Goal: Find contact information: Find contact information

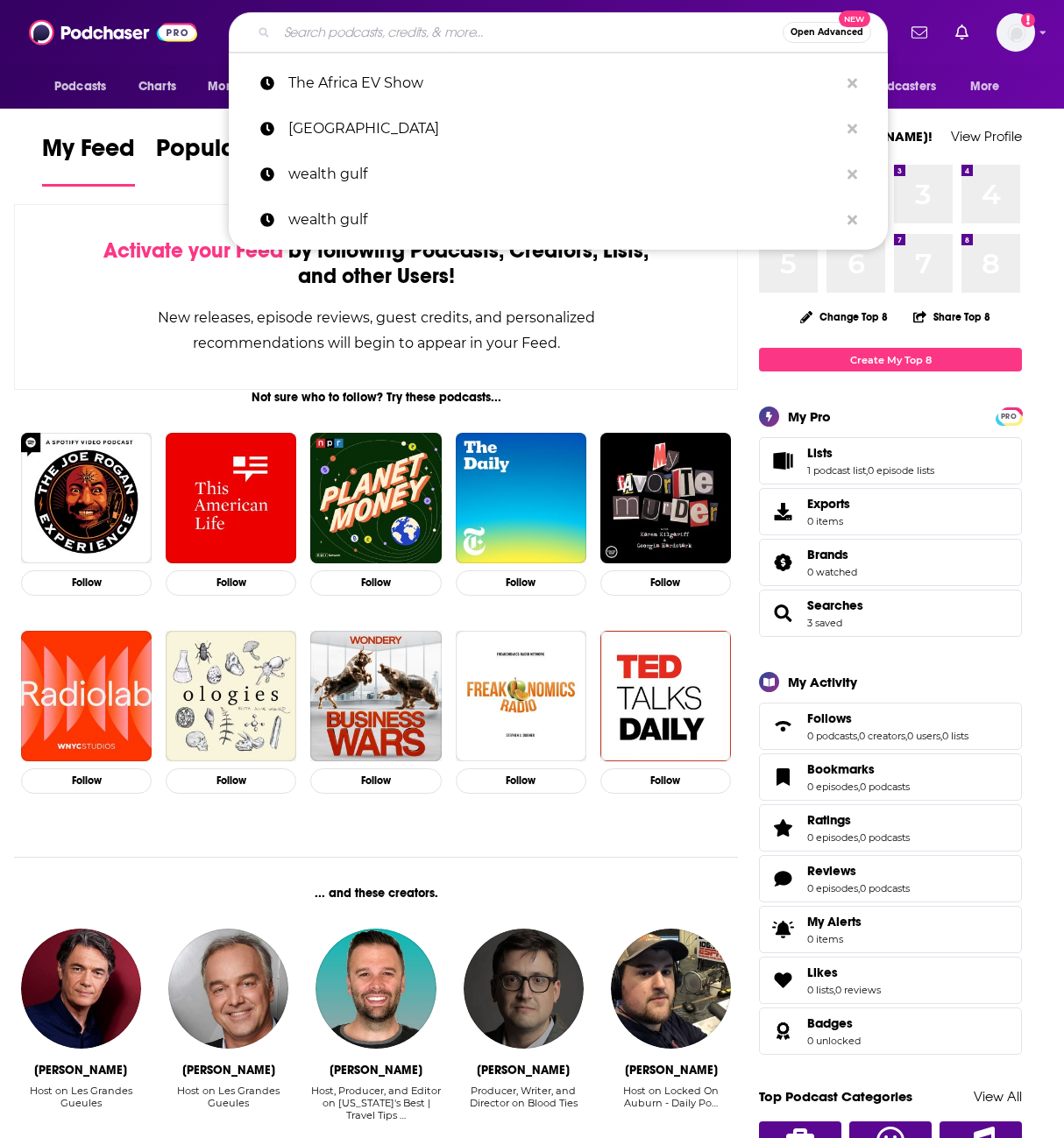
click at [395, 36] on input "Search podcasts, credits, & more..." at bounding box center [530, 32] width 505 height 28
click at [368, 34] on input "Search podcasts, credits, & more..." at bounding box center [530, 32] width 505 height 28
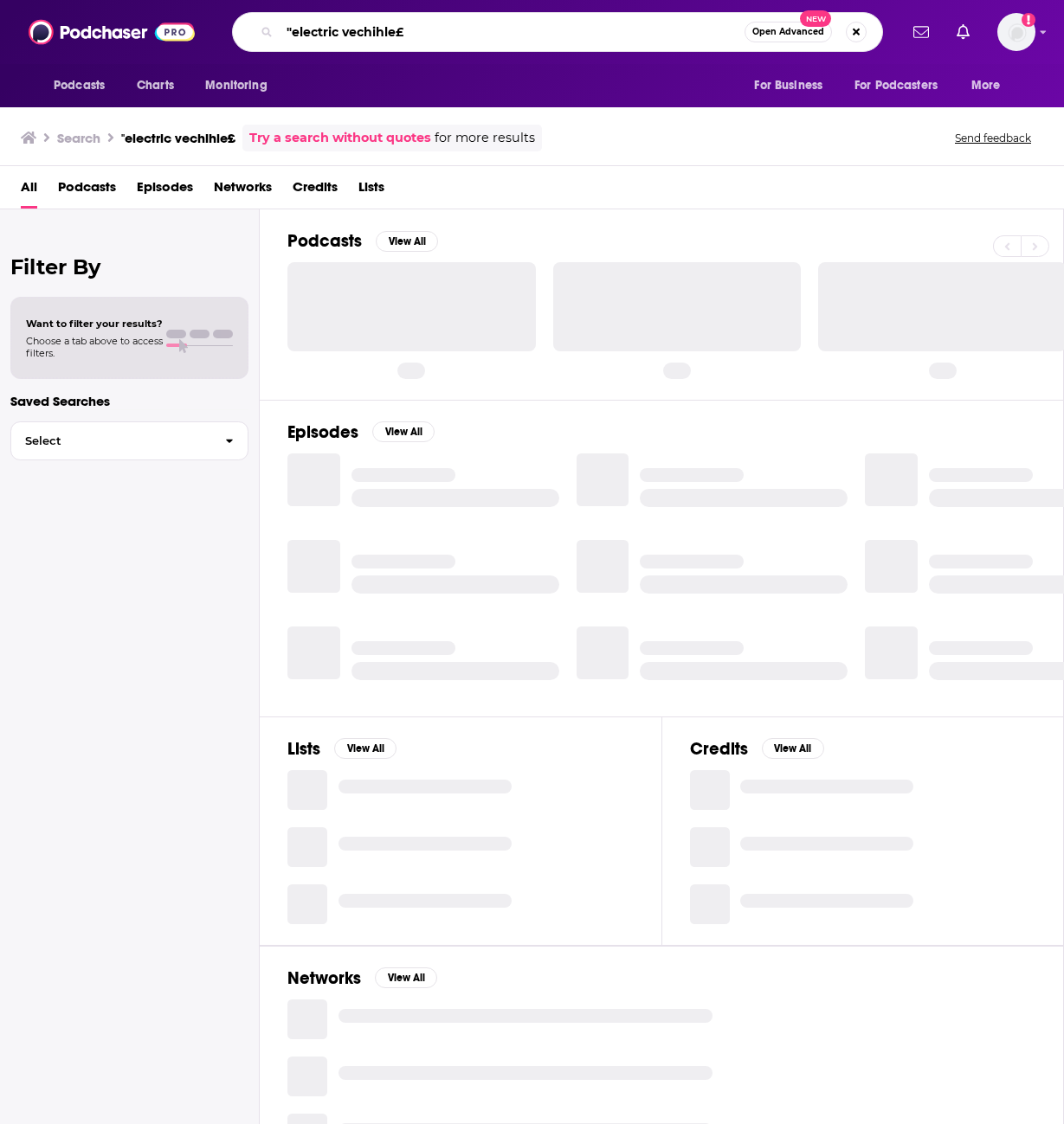
click at [403, 37] on input ""electric vechihle£" at bounding box center [512, 31] width 465 height 28
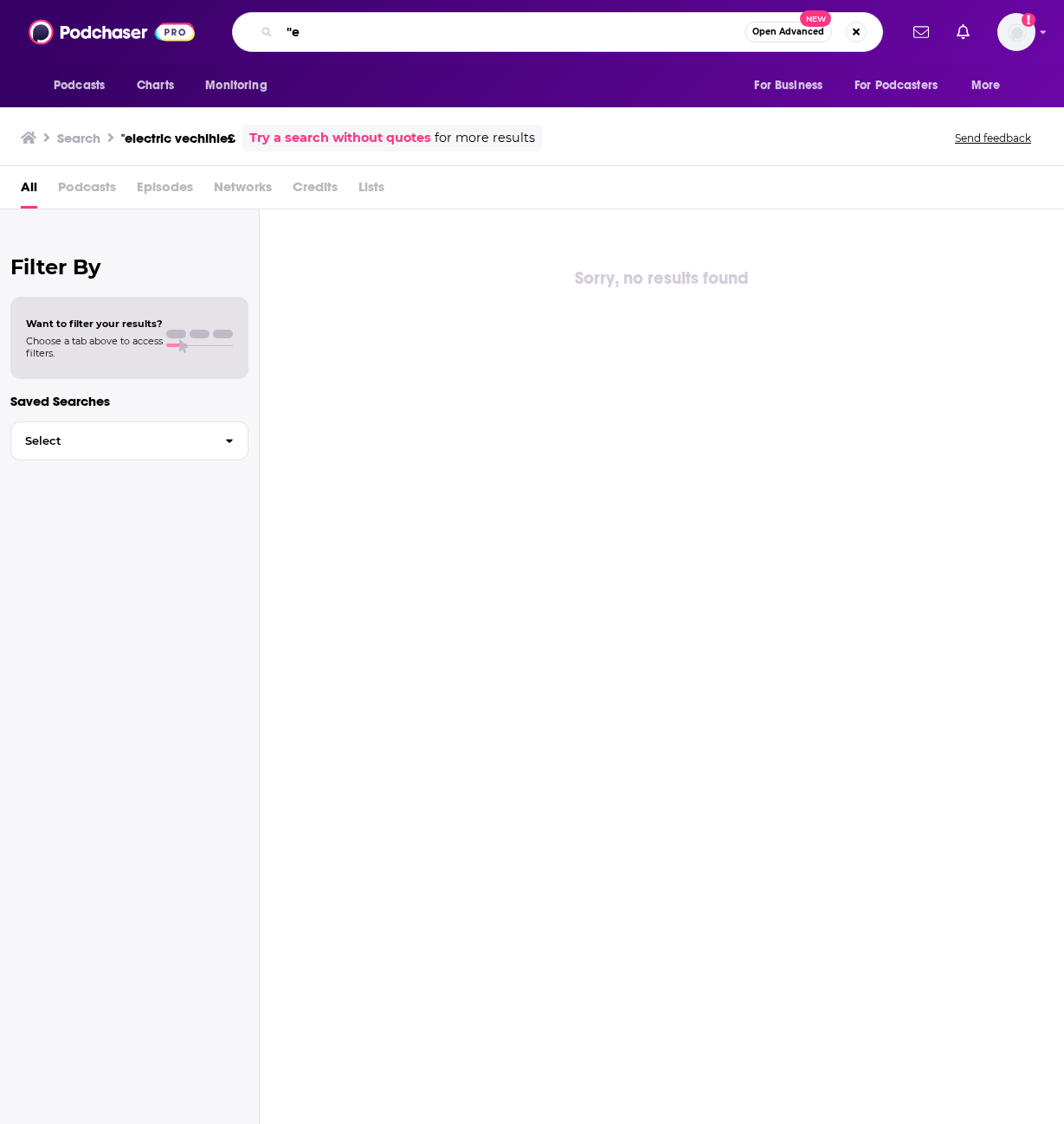
type input """
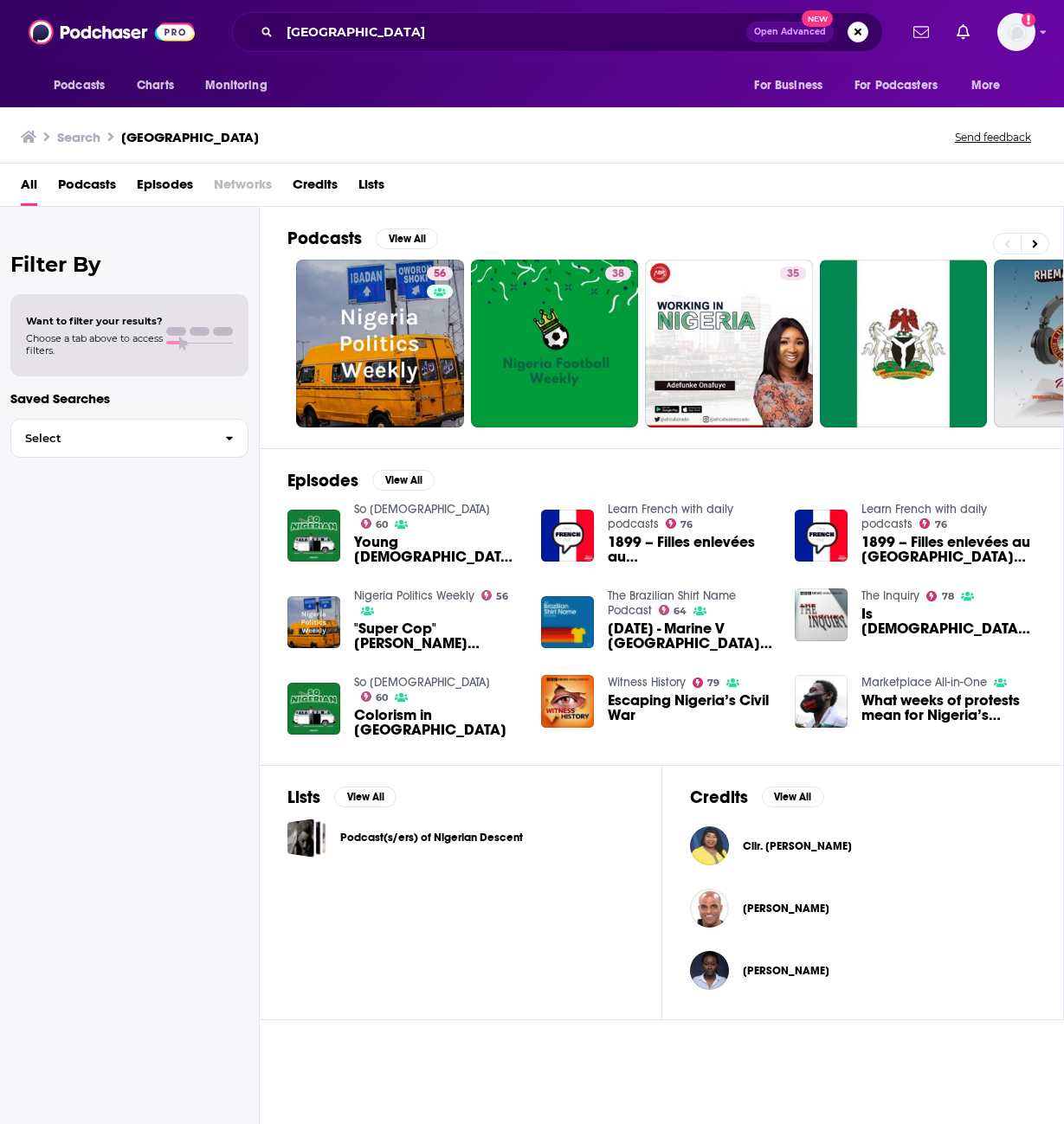
click at [164, 181] on span "Episodes" at bounding box center [165, 188] width 56 height 35
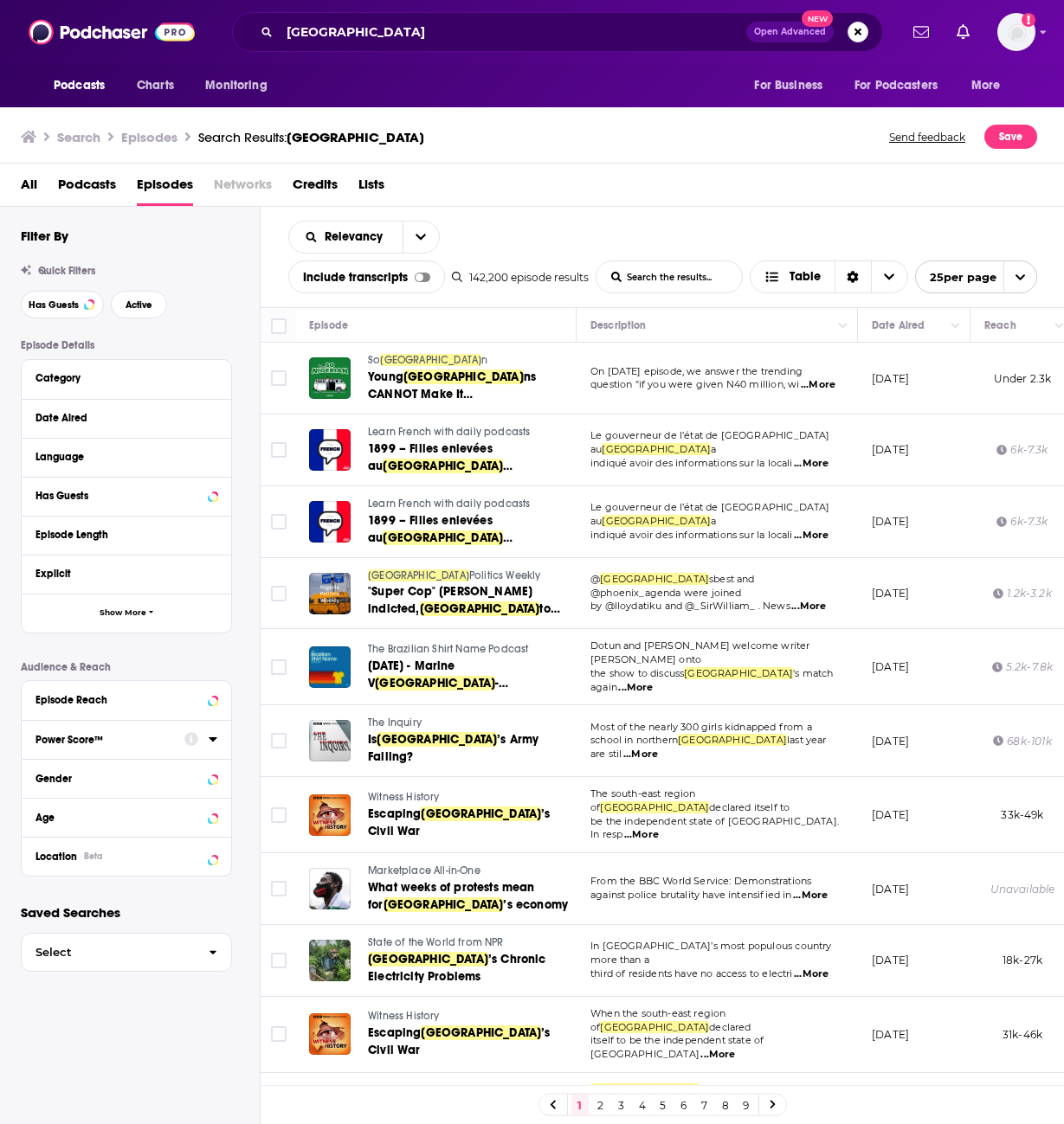
click at [145, 738] on div "Power Score™" at bounding box center [104, 739] width 137 height 12
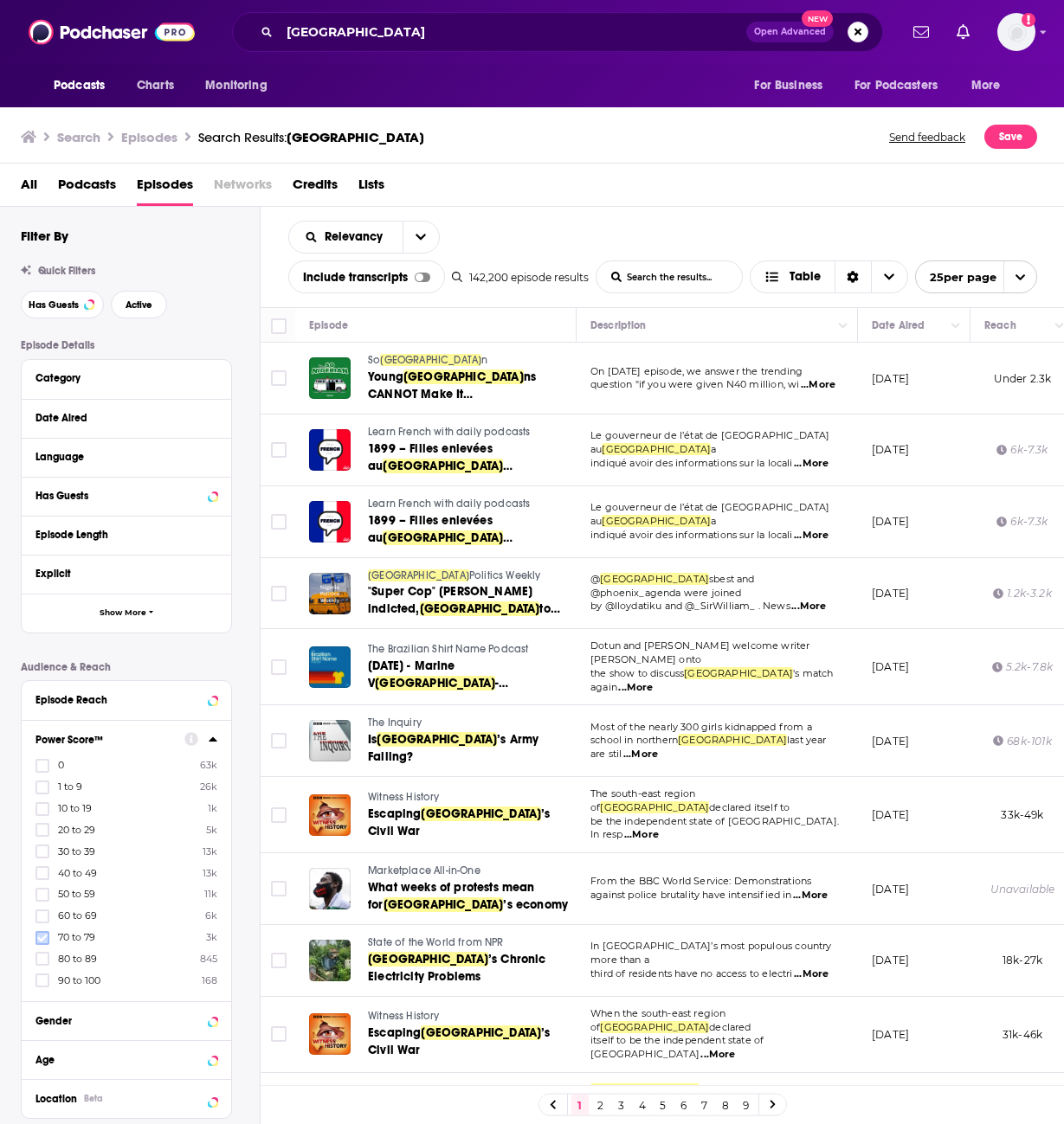
click at [39, 940] on icon at bounding box center [42, 937] width 10 height 10
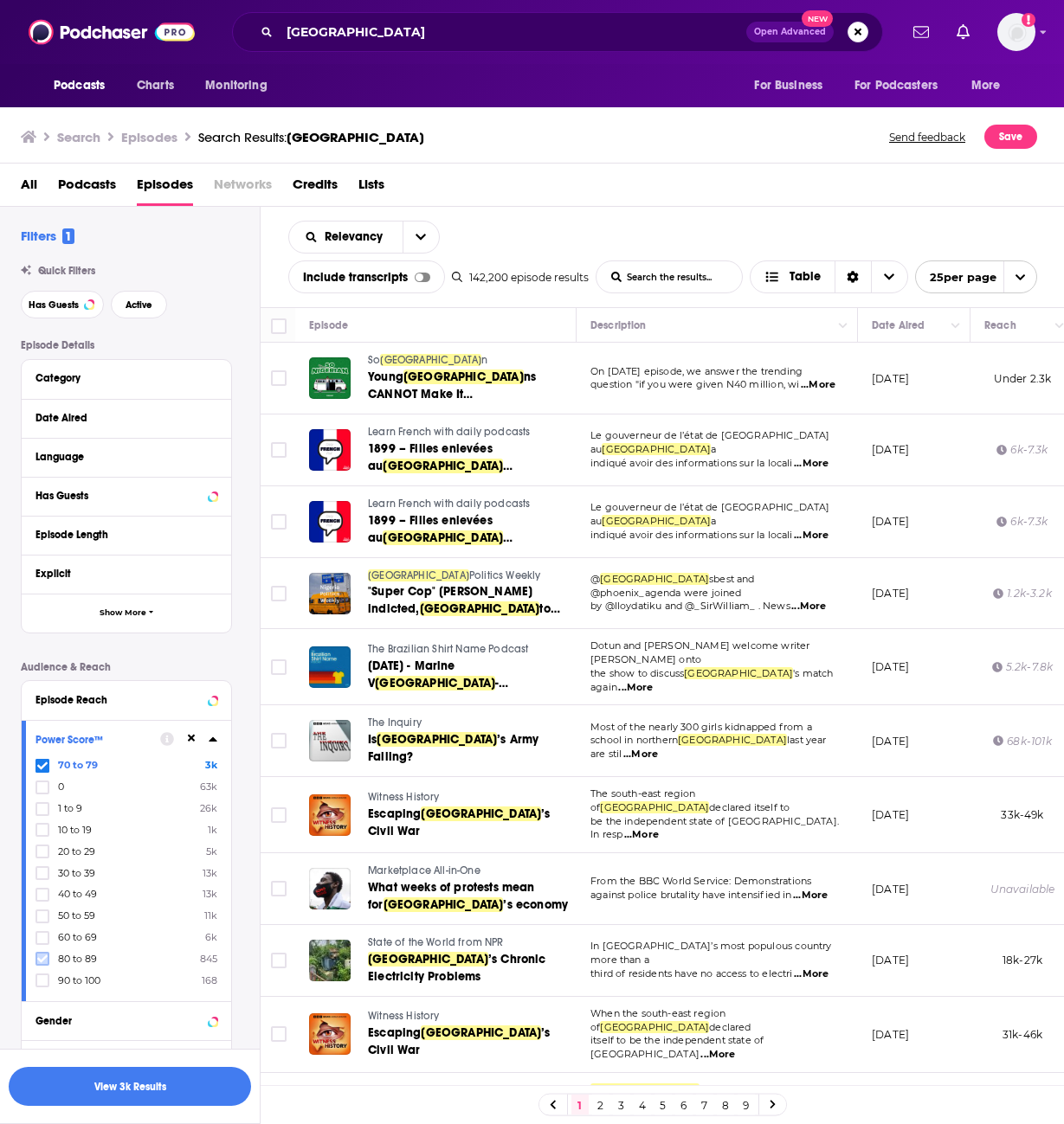
click at [43, 956] on icon at bounding box center [42, 958] width 10 height 10
click at [371, 21] on input "[GEOGRAPHIC_DATA]" at bounding box center [512, 31] width 467 height 28
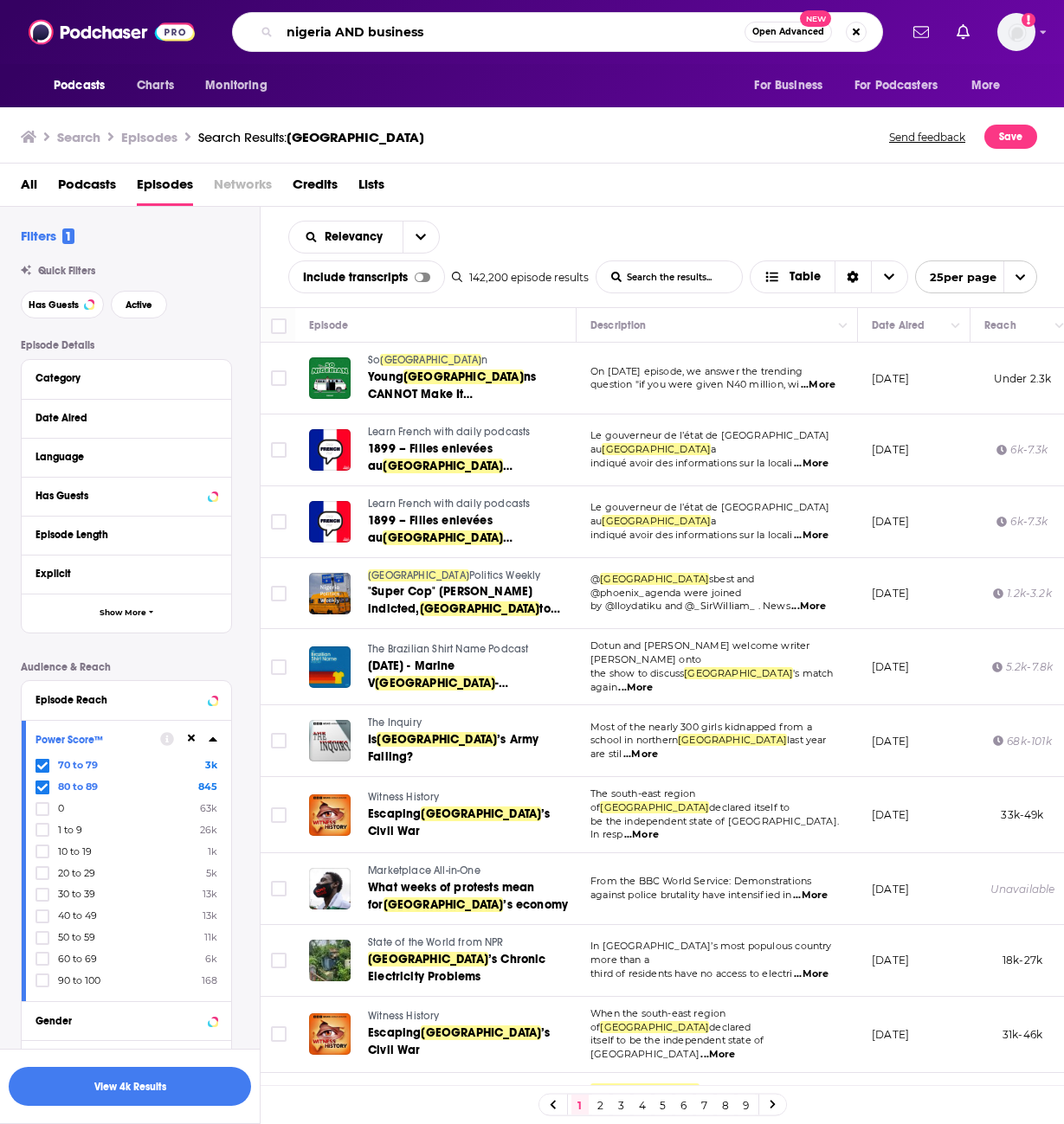
type input "nigeria AND business"
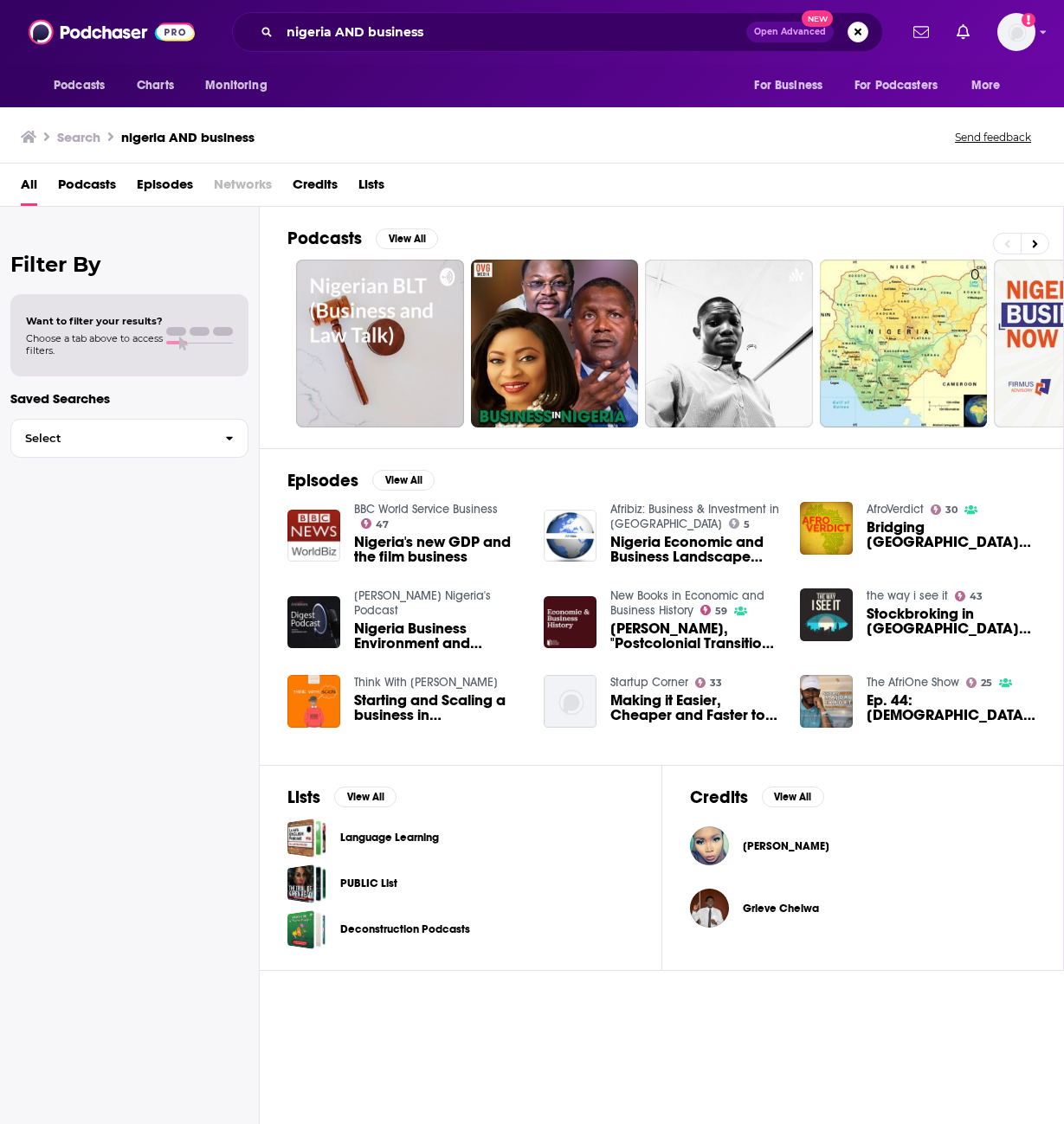
click at [174, 185] on span "Episodes" at bounding box center [165, 188] width 56 height 35
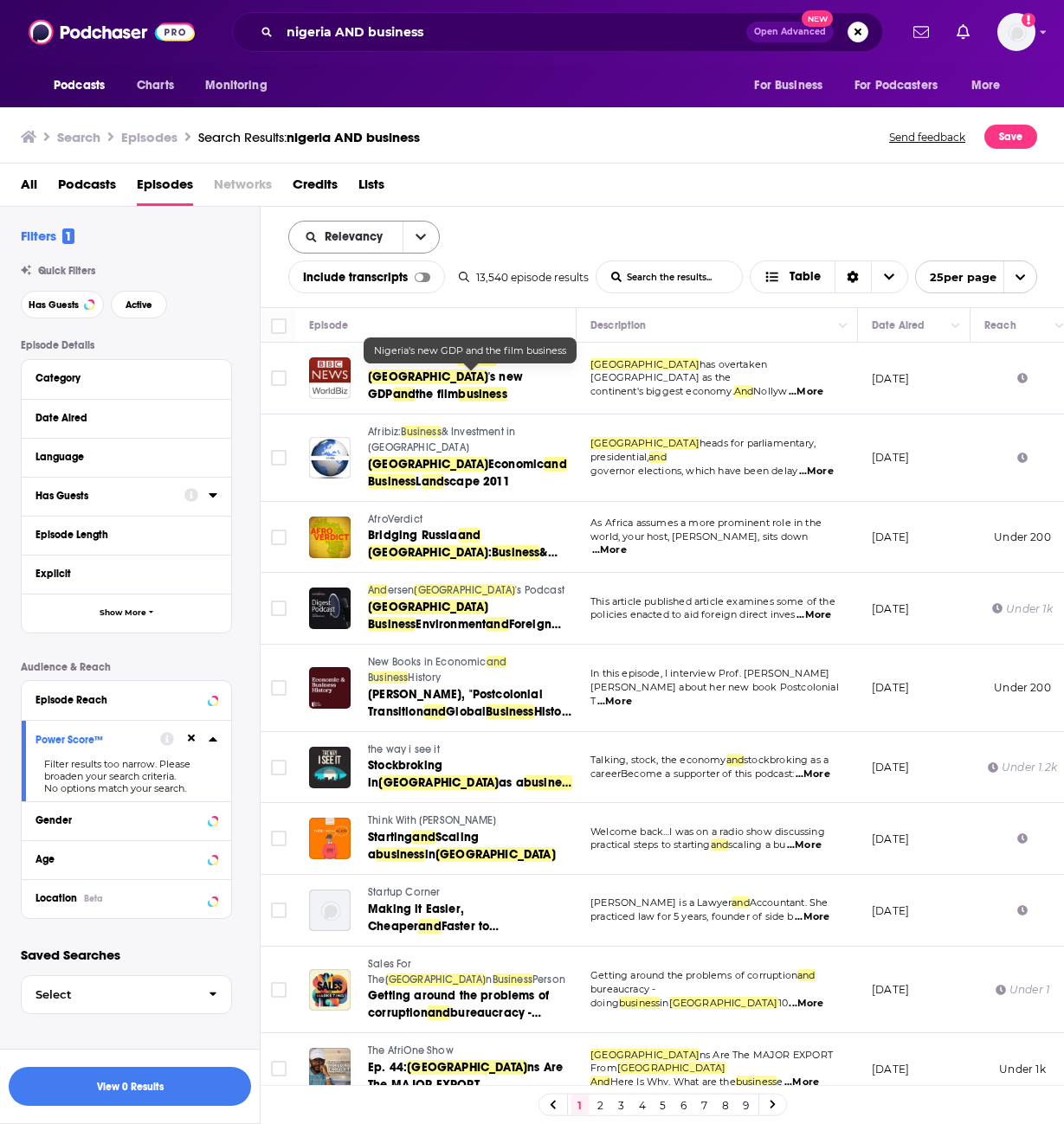
click at [421, 236] on icon "open menu" at bounding box center [420, 237] width 10 height 12
click at [351, 381] on span "Power Score" at bounding box center [374, 385] width 102 height 10
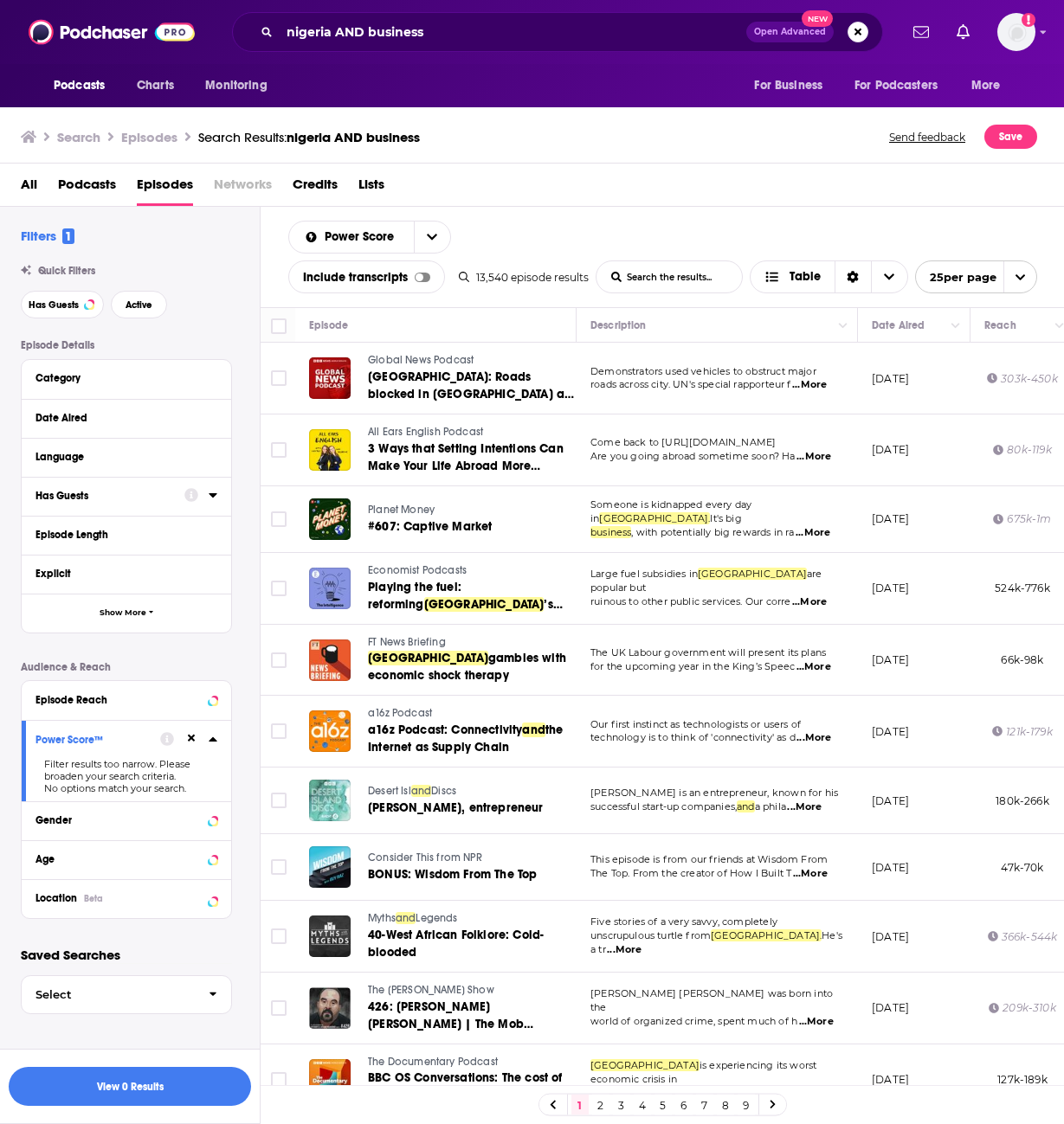
click at [818, 385] on span "...More" at bounding box center [809, 385] width 34 height 14
click at [485, 332] on div "Episode" at bounding box center [434, 326] width 252 height 21
click at [828, 528] on span "...More" at bounding box center [813, 532] width 34 height 14
click at [258, 582] on div "Episode Details Category Date Aired Language Has Guests Episode Length Explicit…" at bounding box center [140, 629] width 239 height 580
click at [545, 193] on div "All Podcasts Episodes Networks Credits Lists" at bounding box center [535, 188] width 1030 height 35
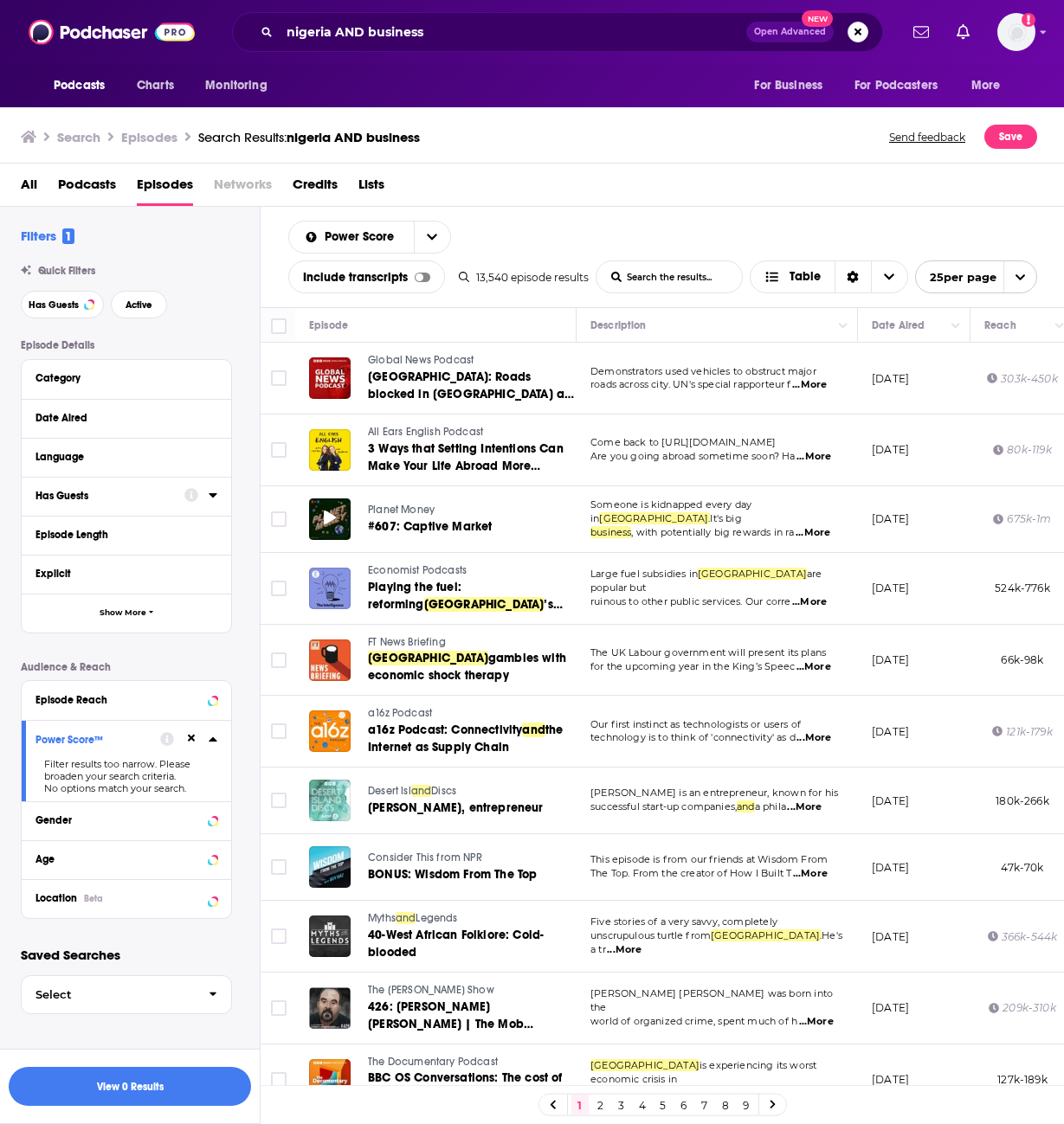
click at [331, 532] on div at bounding box center [330, 519] width 42 height 42
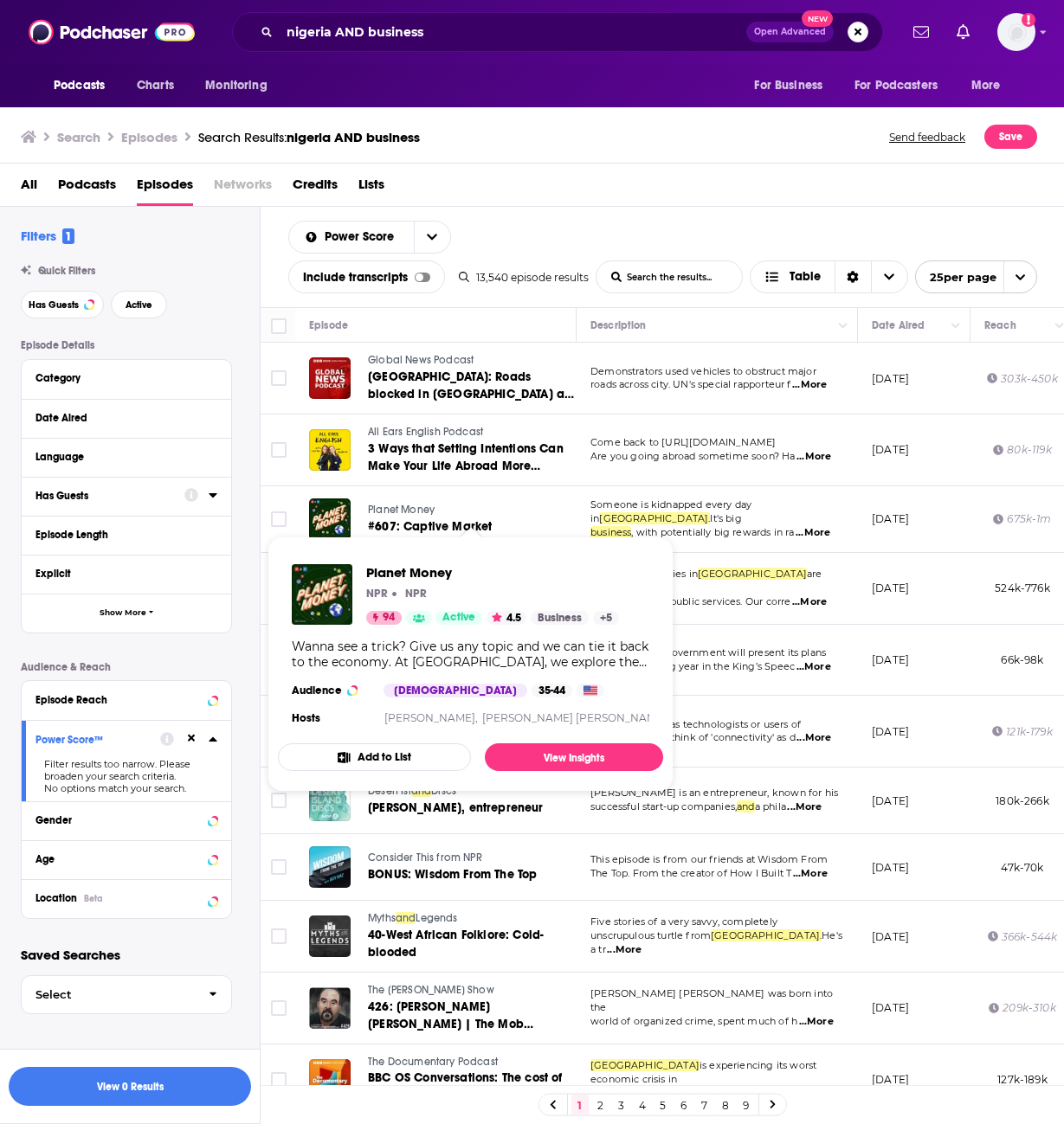
click at [405, 507] on span "Planet Money" at bounding box center [401, 510] width 67 height 12
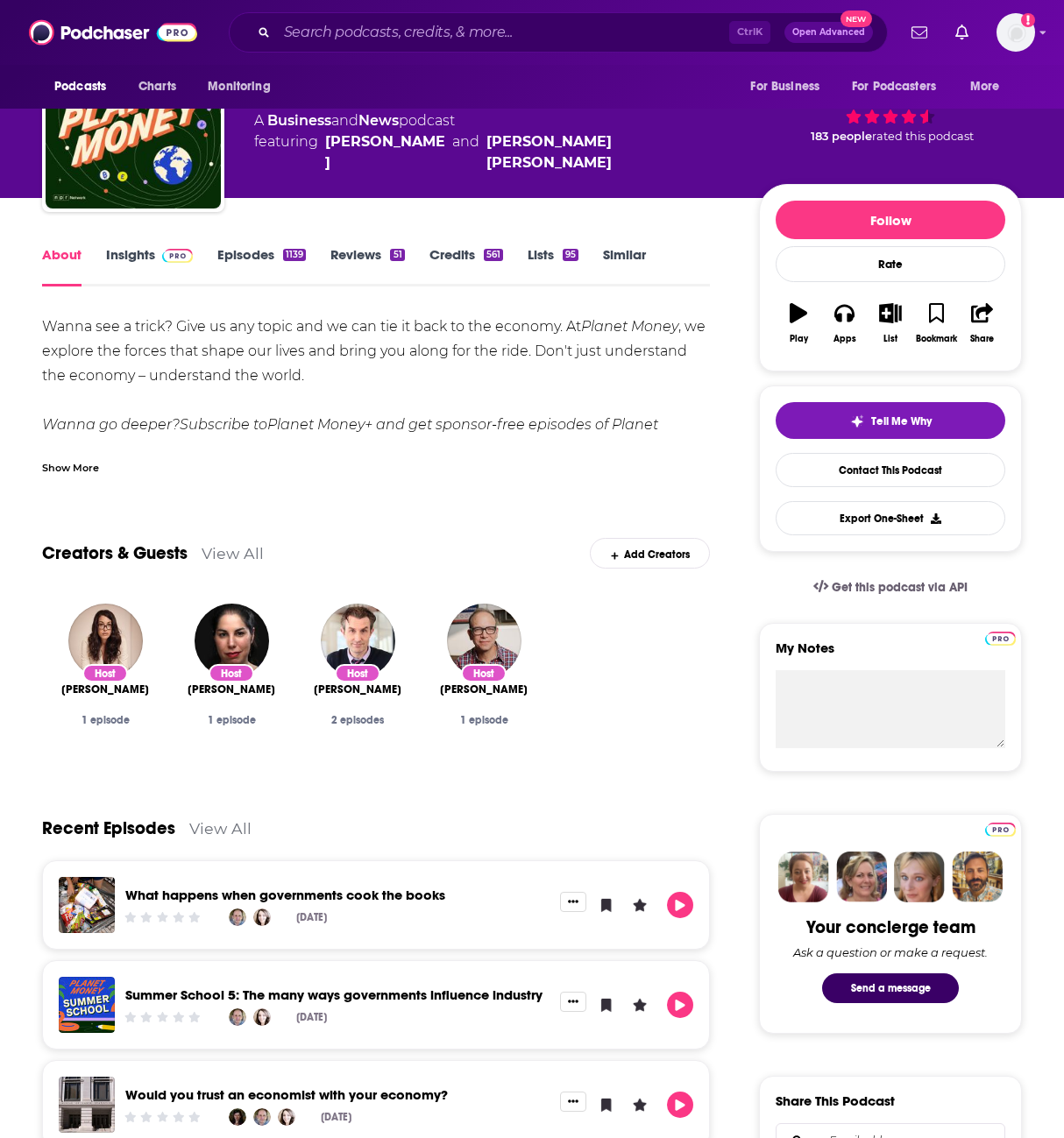
scroll to position [176, 0]
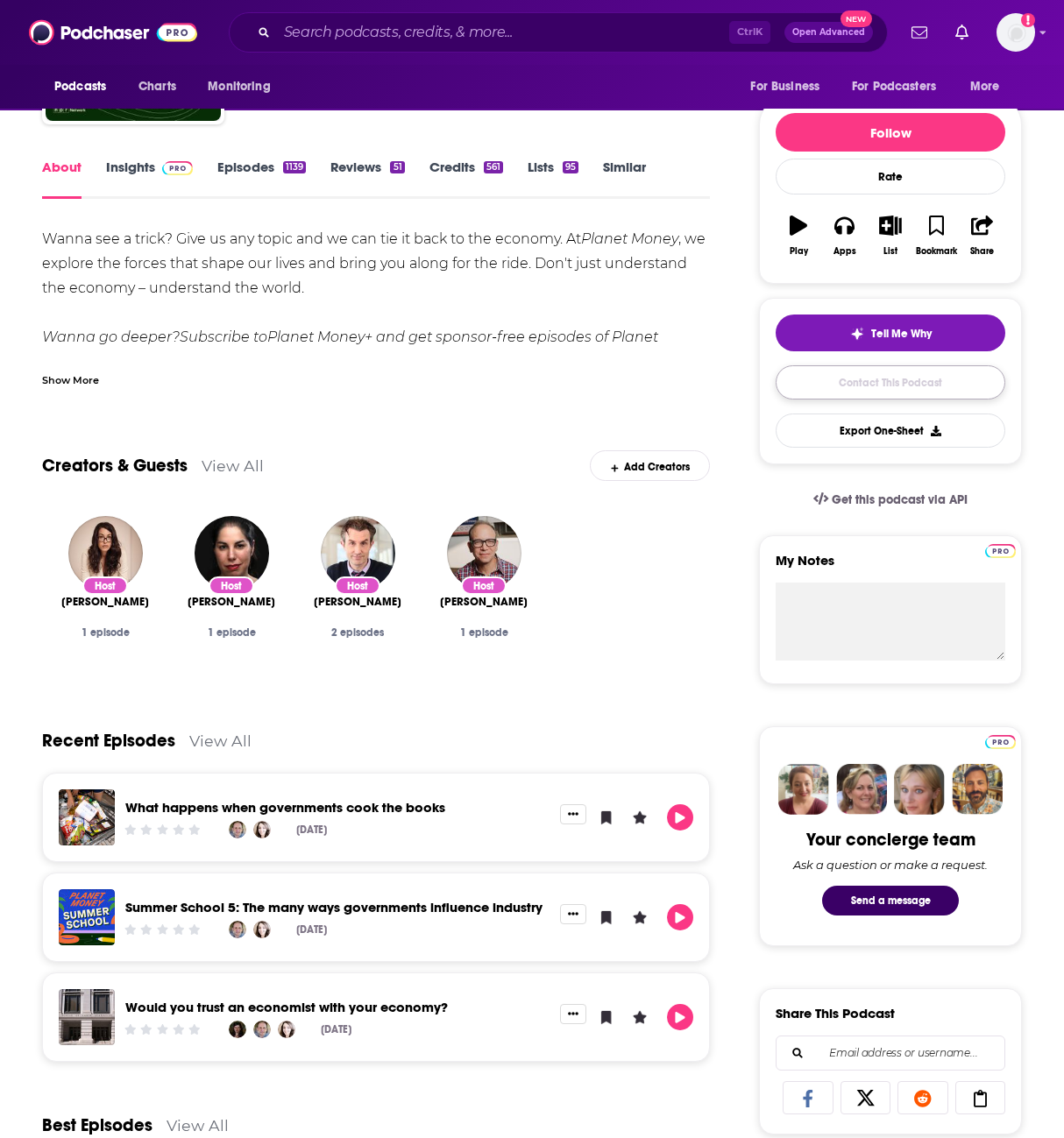
click at [895, 381] on link "Contact This Podcast" at bounding box center [890, 382] width 230 height 34
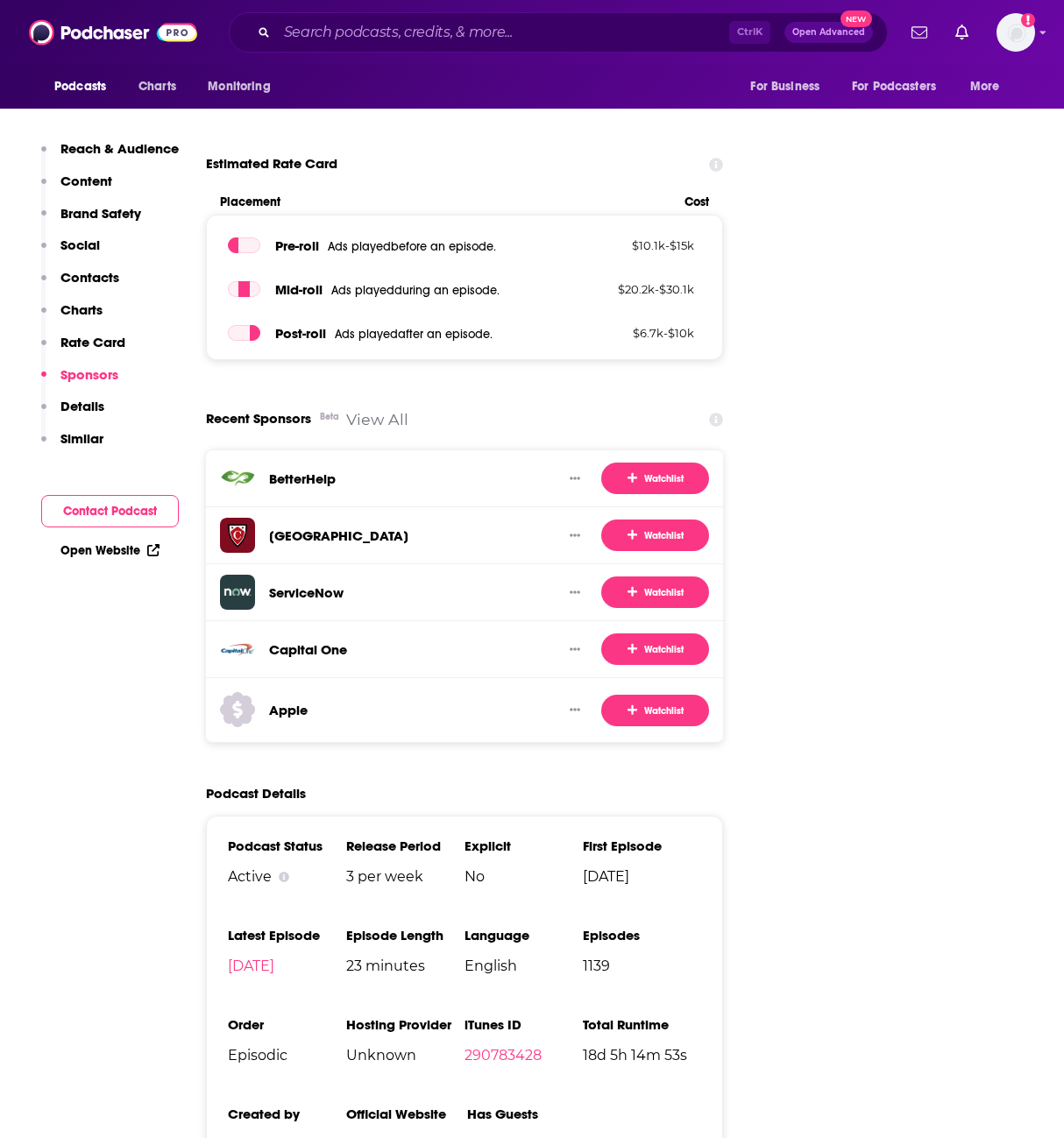
scroll to position [4031, 0]
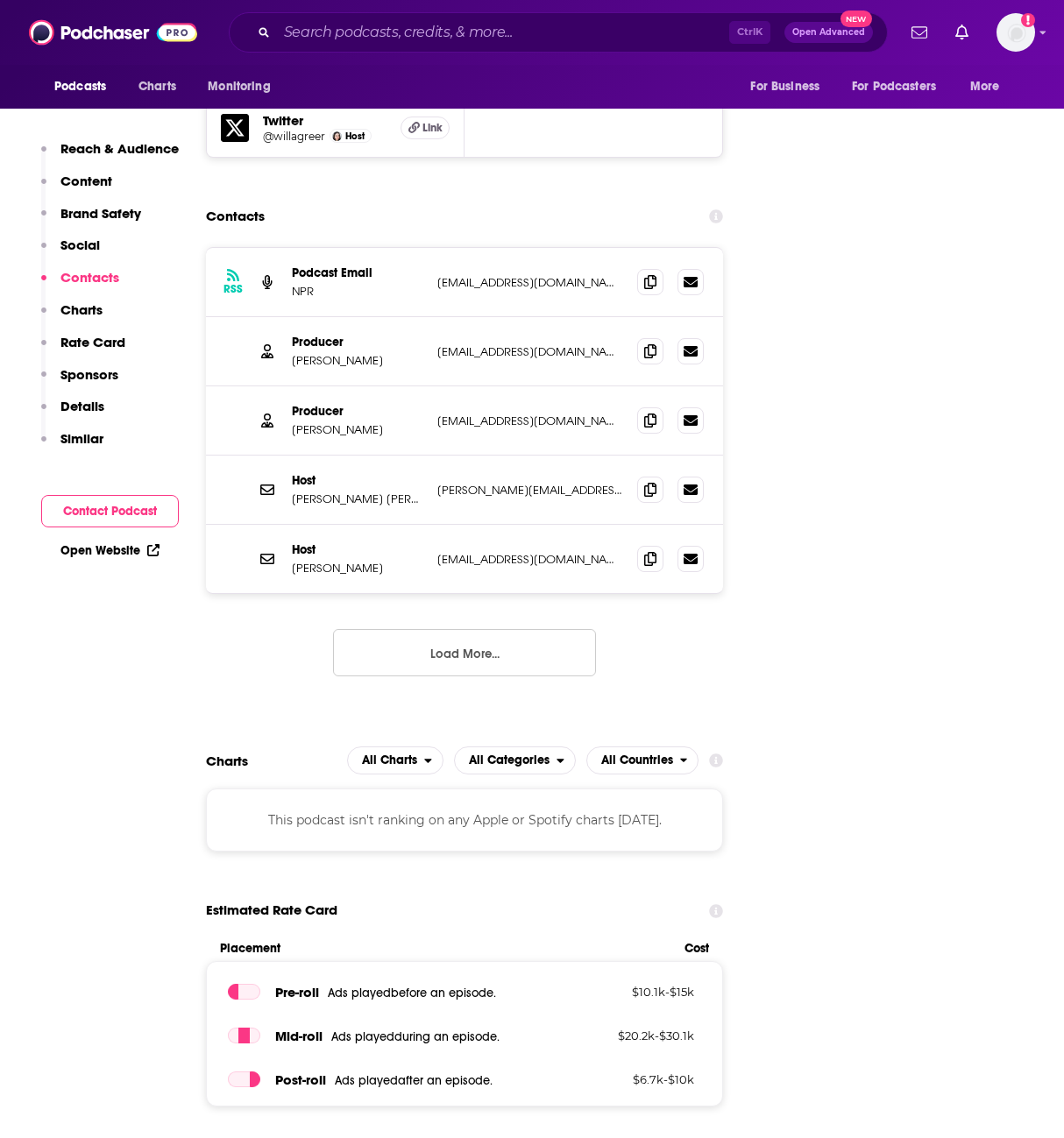
scroll to position [2891, 0]
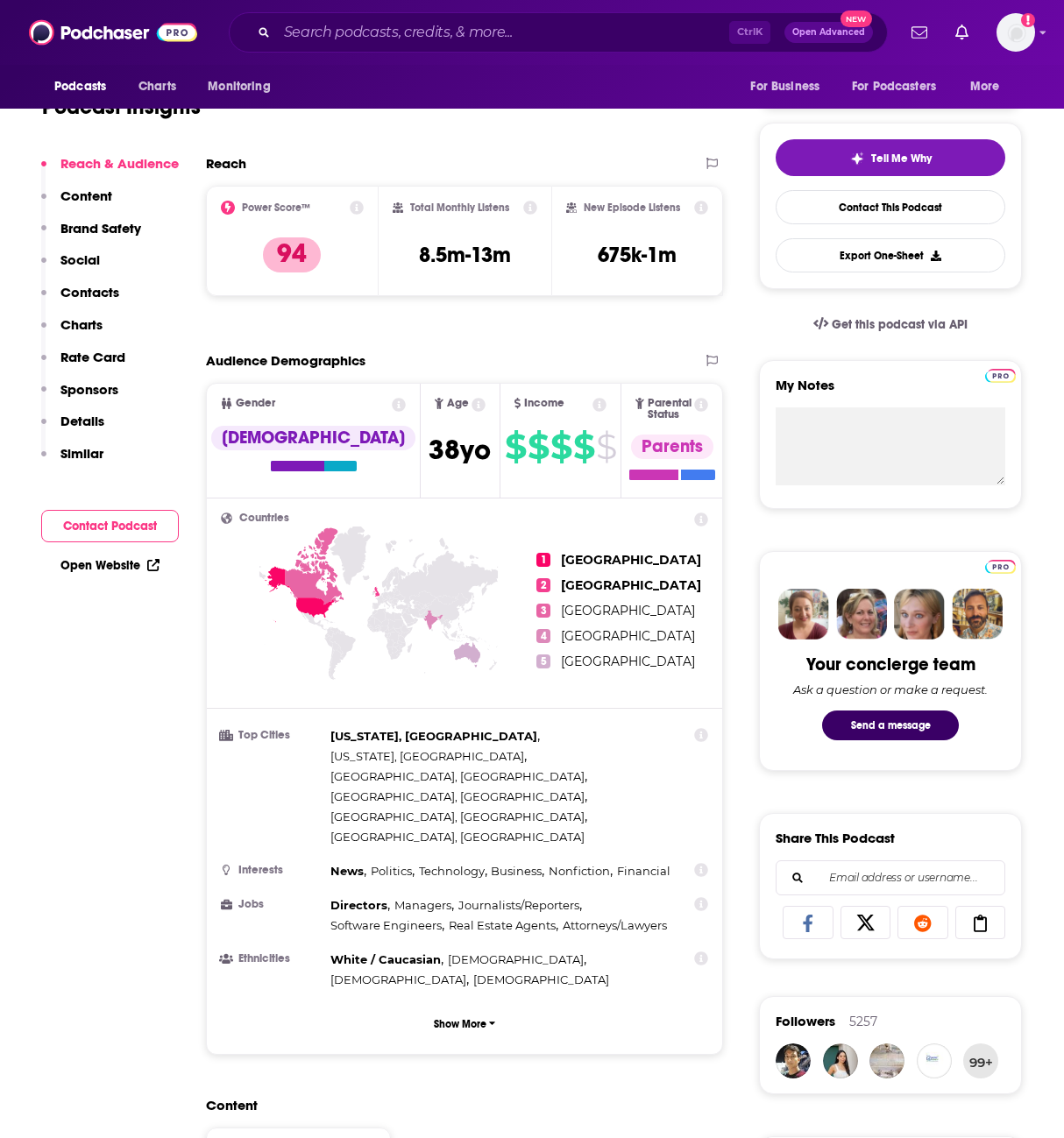
scroll to position [0, 0]
